Goal: Check status: Check status

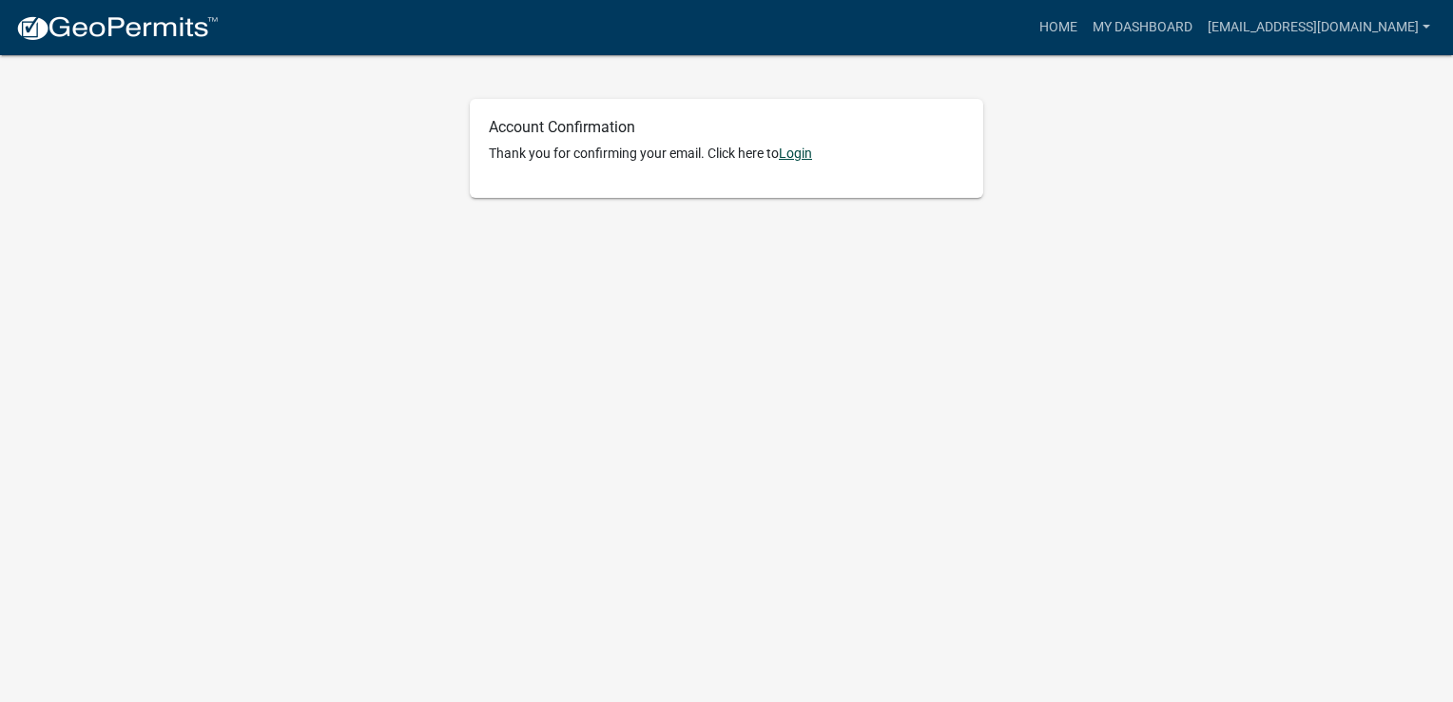
click at [796, 156] on link "Login" at bounding box center [795, 153] width 33 height 15
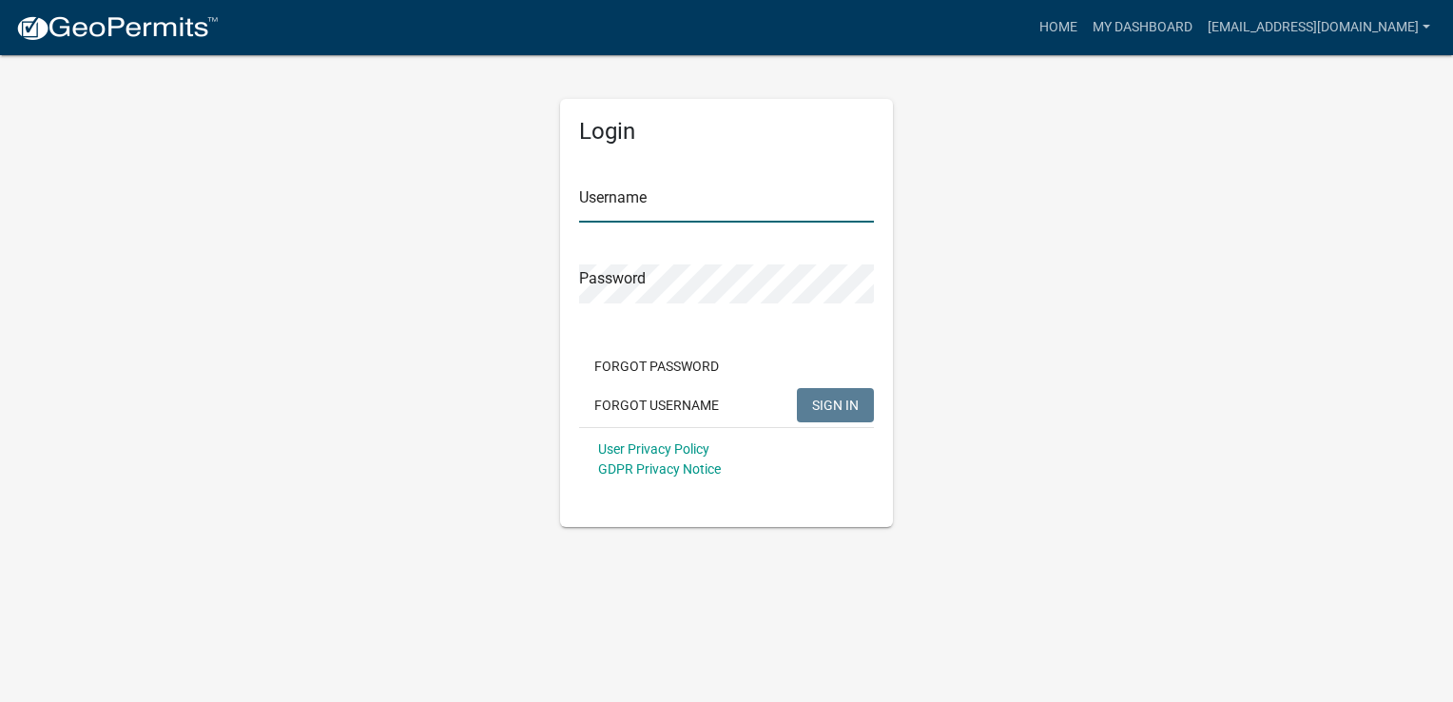
click at [697, 207] on input "Username" at bounding box center [726, 203] width 295 height 39
type input "[EMAIL_ADDRESS][DOMAIN_NAME]"
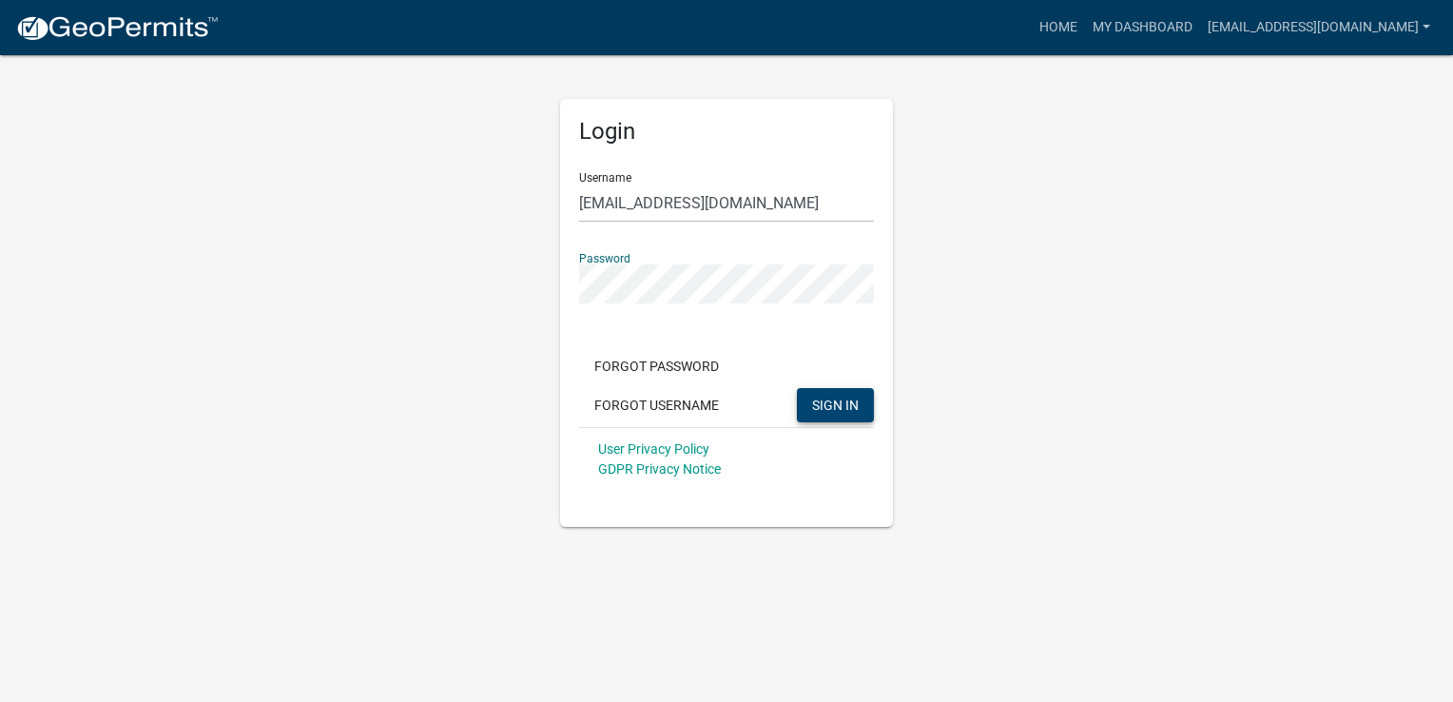
click at [835, 411] on span "SIGN IN" at bounding box center [835, 404] width 47 height 15
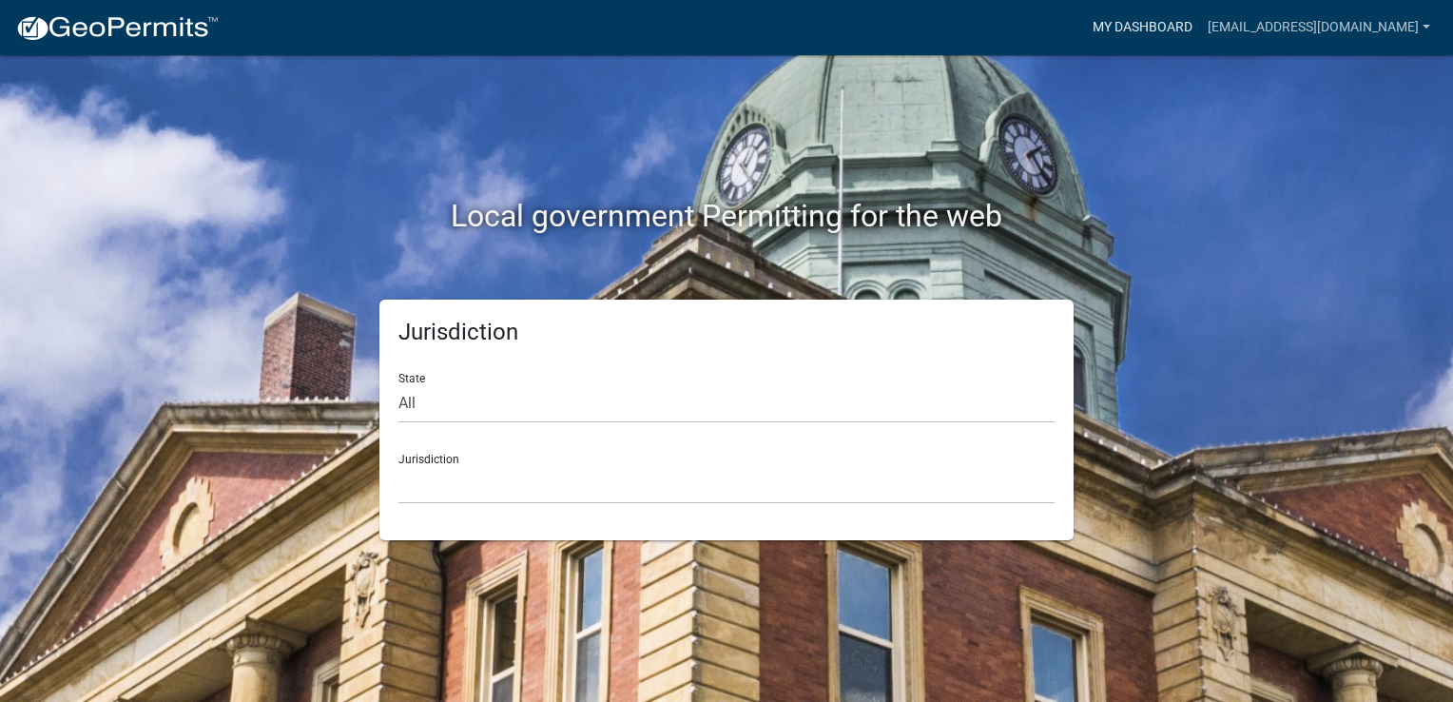
click at [1200, 24] on link "My Dashboard" at bounding box center [1142, 28] width 115 height 36
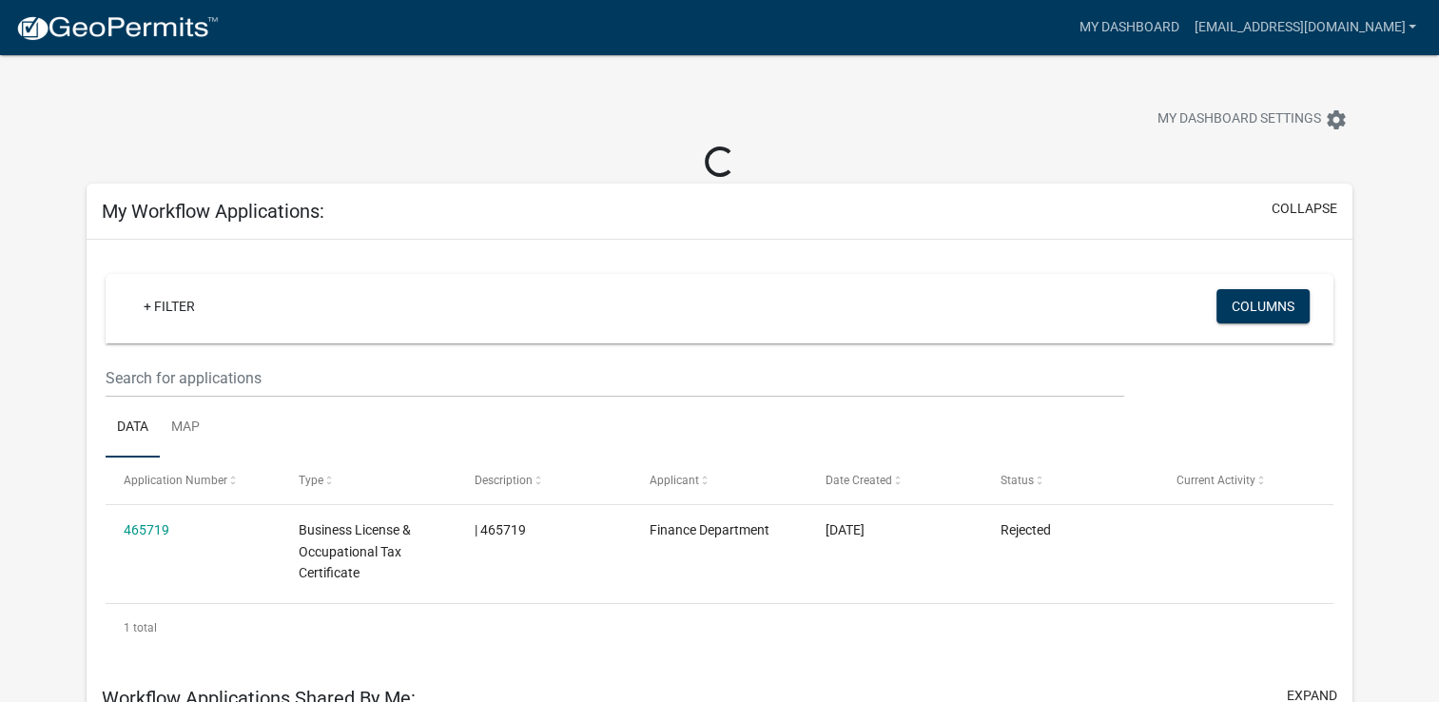
click at [1161, 436] on ul "Data Map" at bounding box center [720, 428] width 1229 height 60
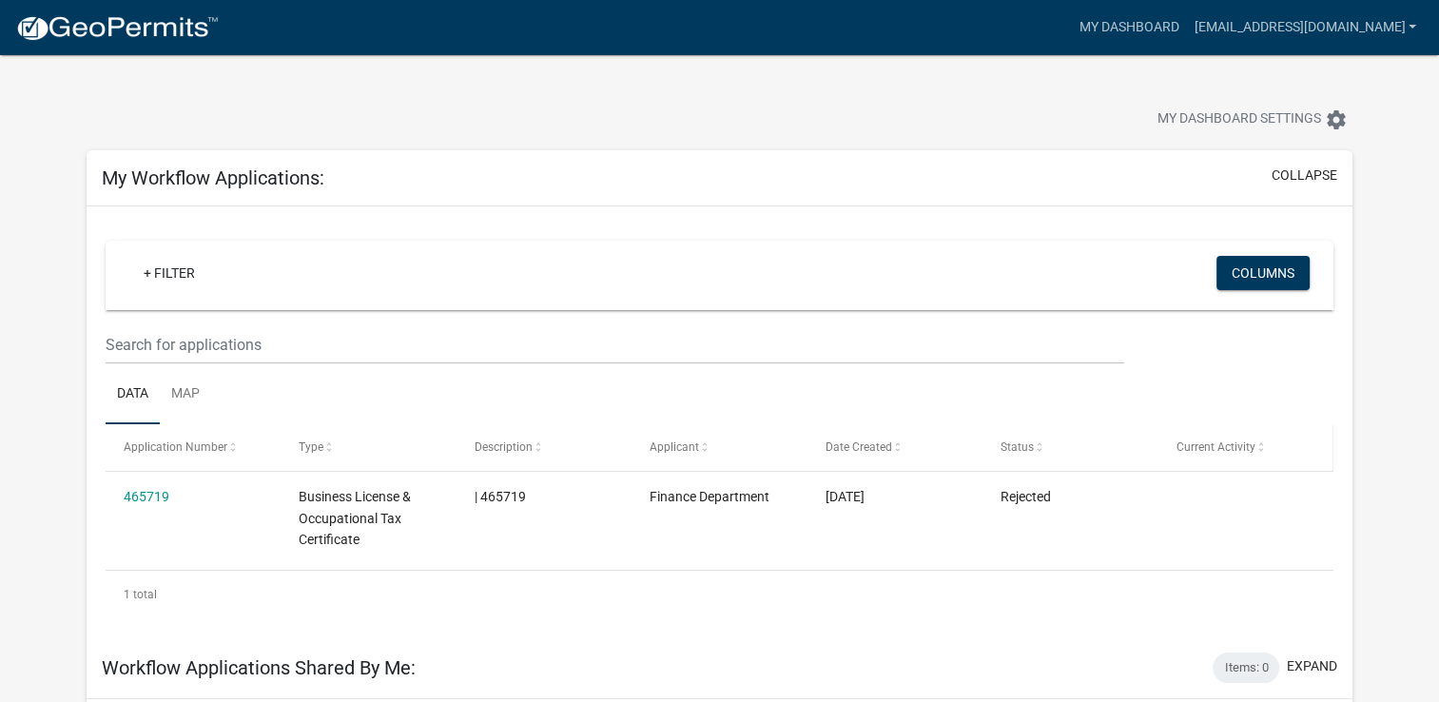
click at [1160, 442] on datatable-header-cell "Current Activity" at bounding box center [1245, 447] width 175 height 46
